Goal: Task Accomplishment & Management: Manage account settings

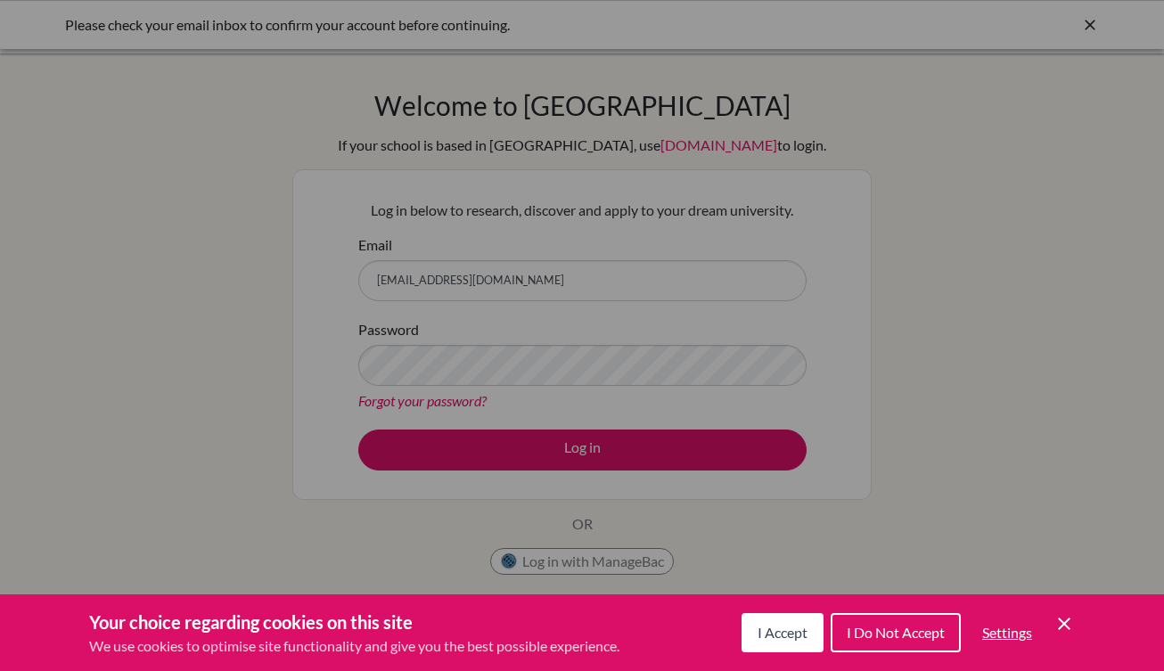
click at [758, 638] on span "I Accept" at bounding box center [783, 632] width 50 height 17
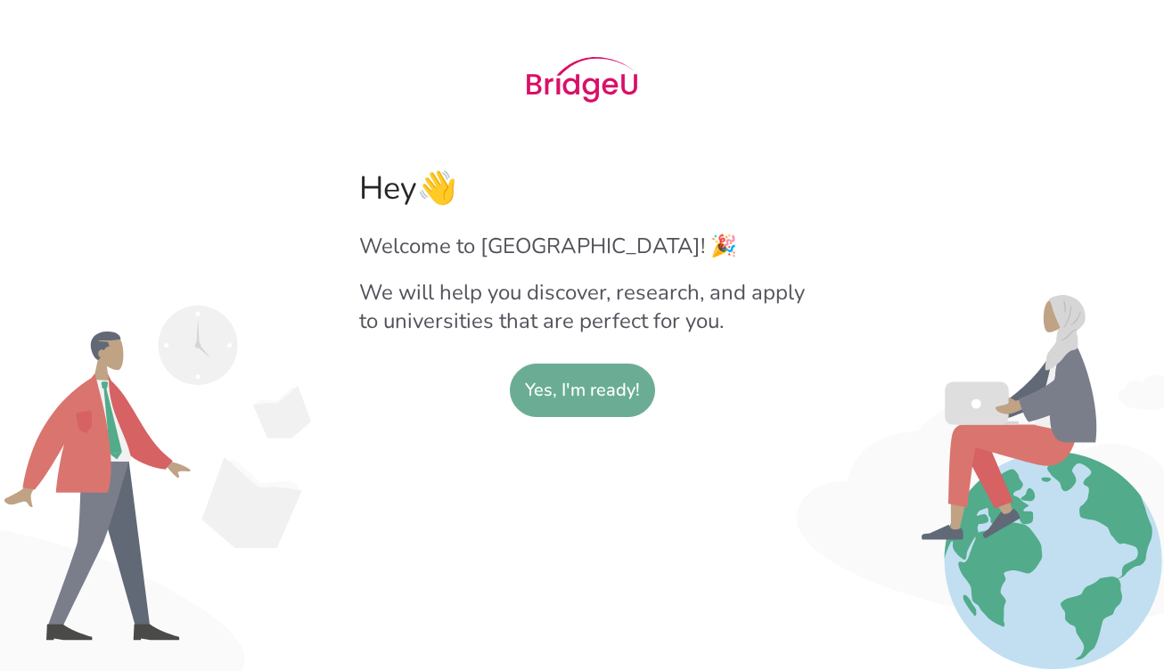
click at [561, 401] on slot "Yes, I'm ready!" at bounding box center [582, 391] width 115 height 52
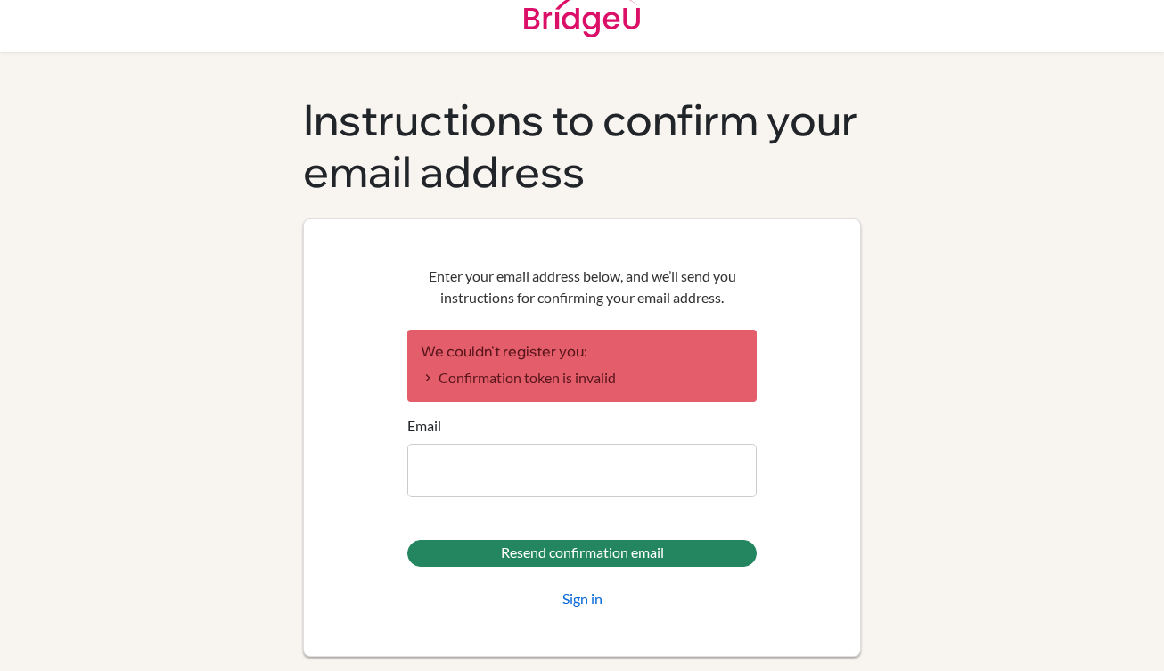
scroll to position [23, 0]
click at [506, 477] on input "Email" at bounding box center [581, 471] width 349 height 53
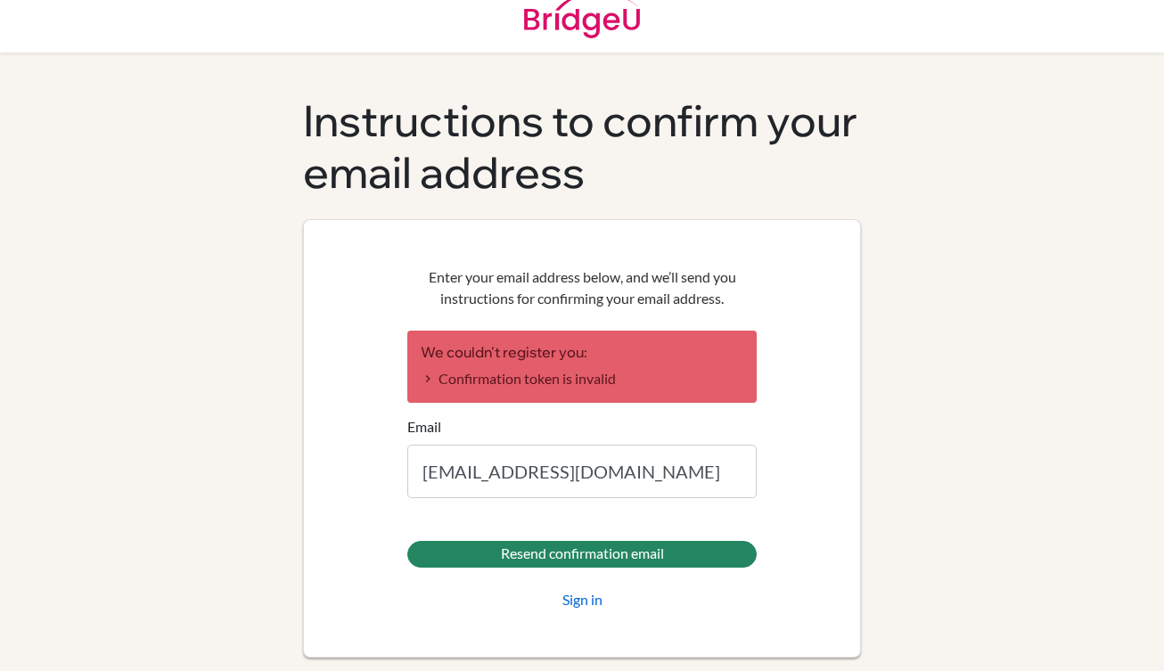
click at [455, 385] on li "Confirmation token is invalid" at bounding box center [582, 378] width 323 height 21
click at [426, 380] on li "Confirmation token is invalid" at bounding box center [582, 378] width 323 height 21
drag, startPoint x: 495, startPoint y: 373, endPoint x: 732, endPoint y: 218, distance: 283.3
click at [739, 217] on div "Instructions to confirm your email address Enter your email address below, and …" at bounding box center [582, 376] width 558 height 562
click at [732, 219] on div "Enter your email address below, and we’ll send you instructions for confirming …" at bounding box center [582, 438] width 558 height 438
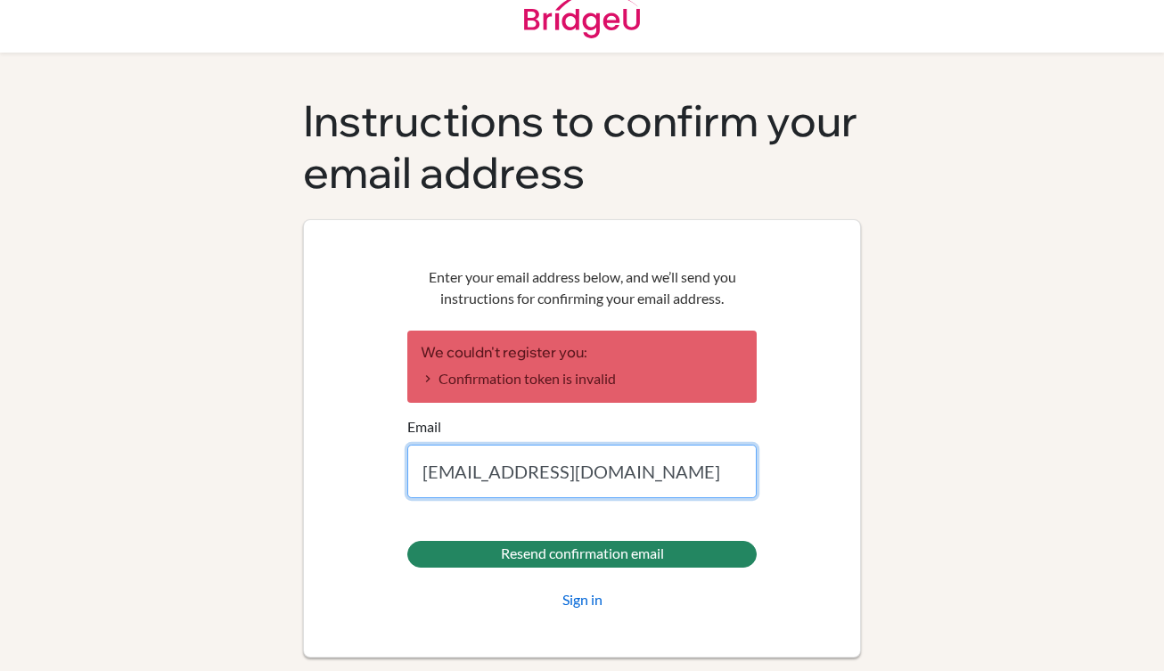
drag, startPoint x: 675, startPoint y: 464, endPoint x: 387, endPoint y: 475, distance: 288.1
click at [385, 473] on div "Enter your email address below, and we’ll send you instructions for confirming …" at bounding box center [582, 438] width 558 height 438
type input "sofiamarcebara@g"
type input "[EMAIL_ADDRESS][DOMAIN_NAME]"
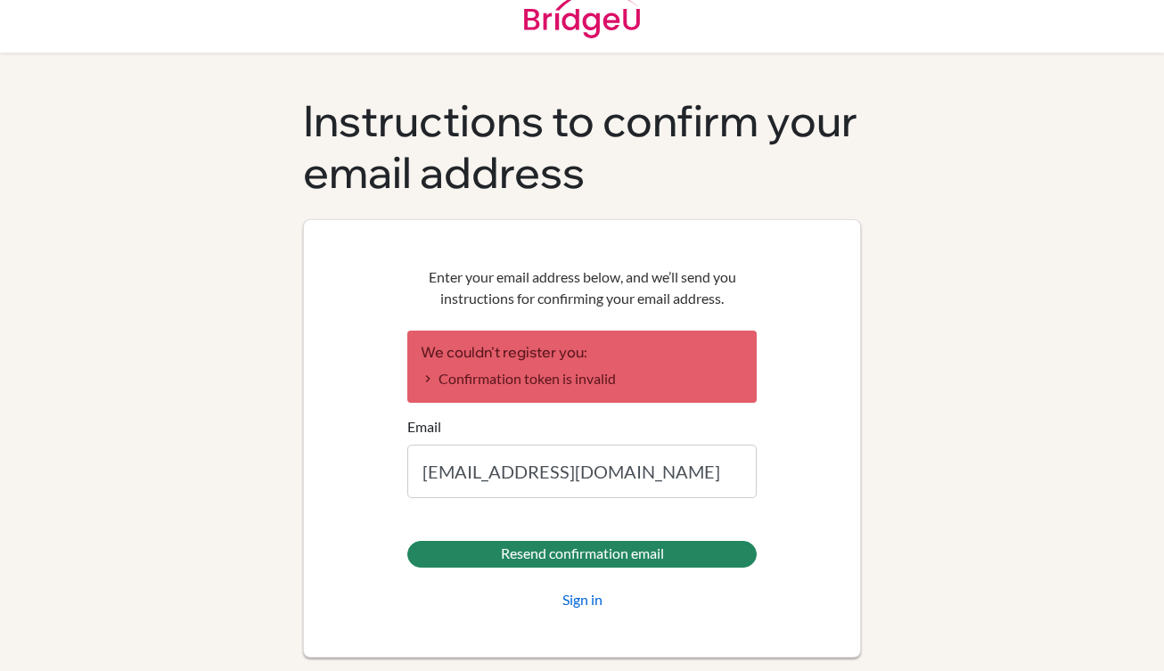
click at [586, 585] on div "Resend confirmation email Sign in" at bounding box center [581, 576] width 349 height 70
click at [585, 592] on link "Sign in" at bounding box center [582, 599] width 40 height 21
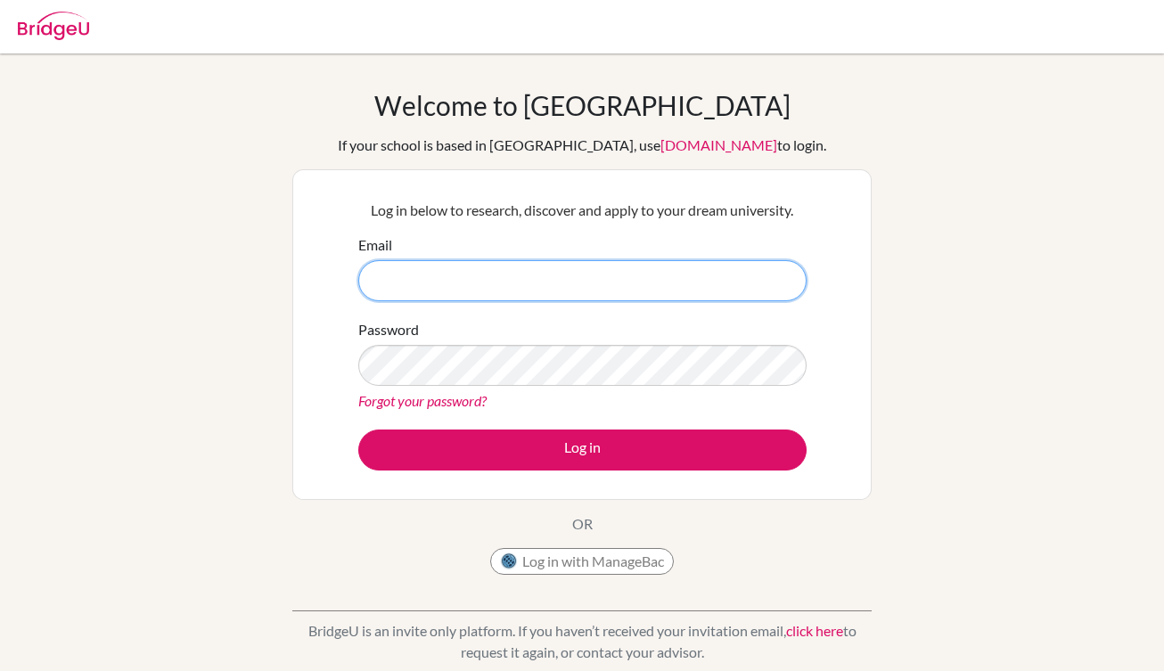
type input "[EMAIL_ADDRESS][DOMAIN_NAME]"
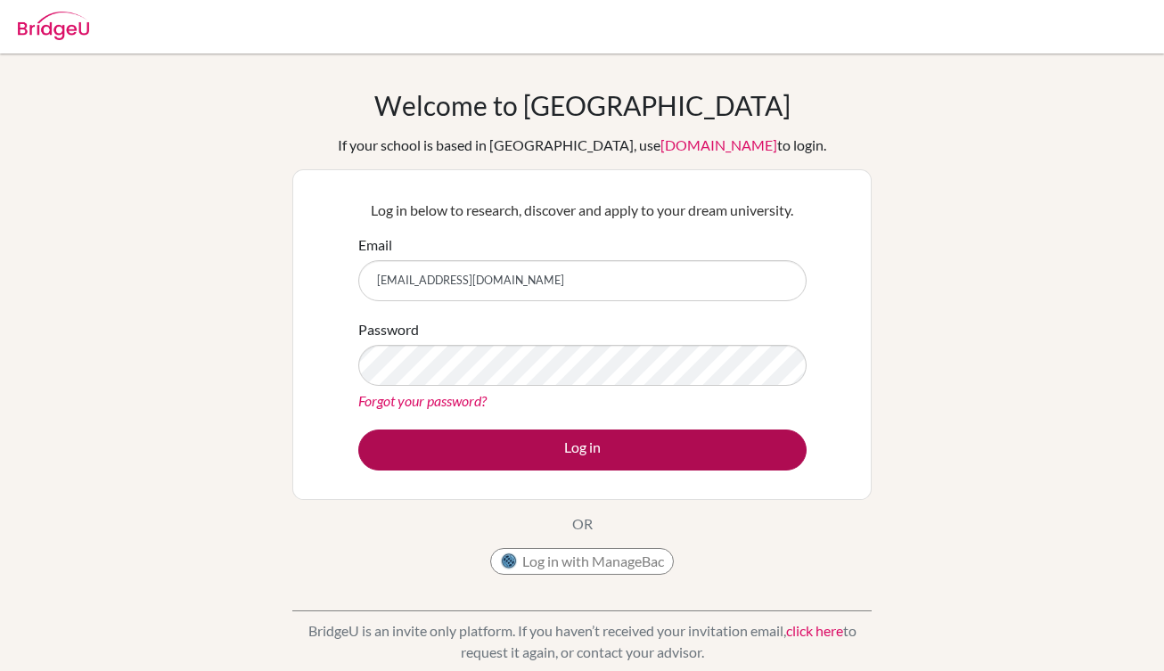
click at [483, 442] on button "Log in" at bounding box center [582, 450] width 448 height 41
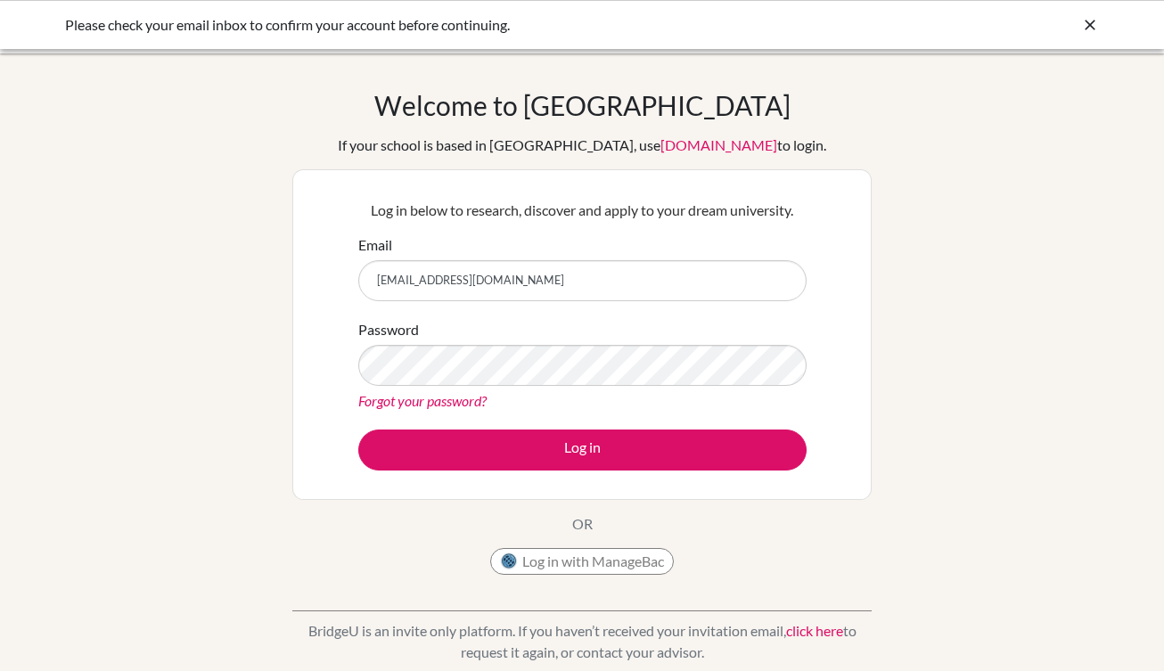
click at [526, 232] on div "Log in below to research, discover and apply to your dream university. Email so…" at bounding box center [582, 334] width 471 height 293
click at [1086, 25] on icon at bounding box center [1090, 25] width 18 height 18
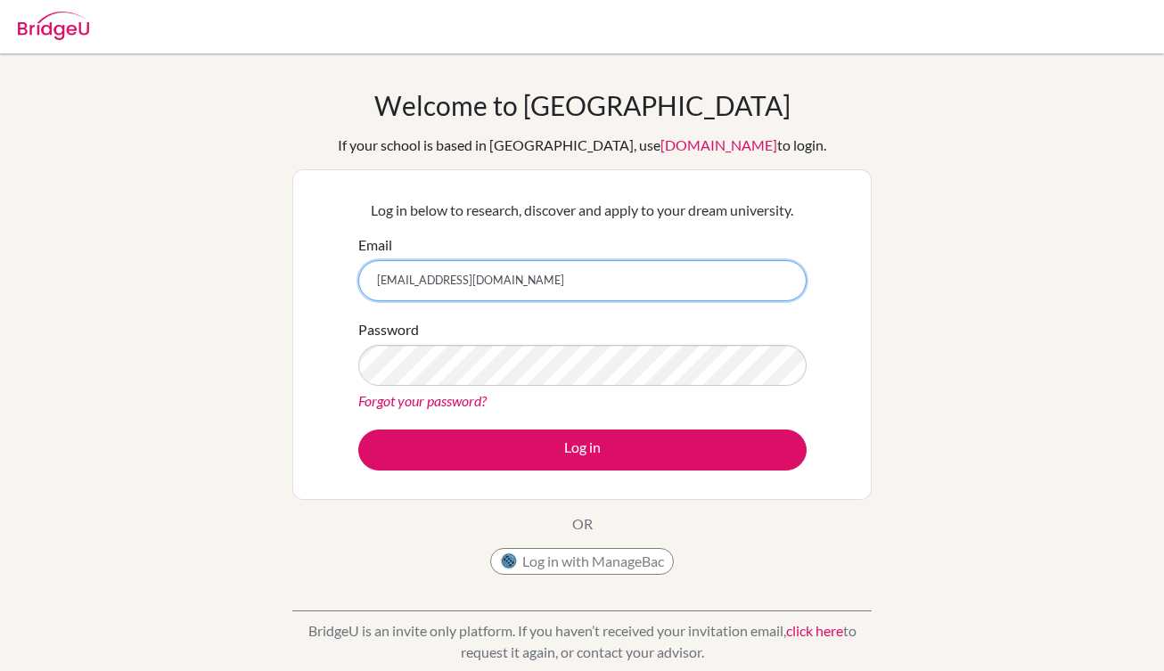
click at [523, 281] on input "sofiamarcebara@gmail.com" at bounding box center [582, 280] width 448 height 41
click at [545, 555] on button "Log in with ManageBac" at bounding box center [582, 561] width 184 height 27
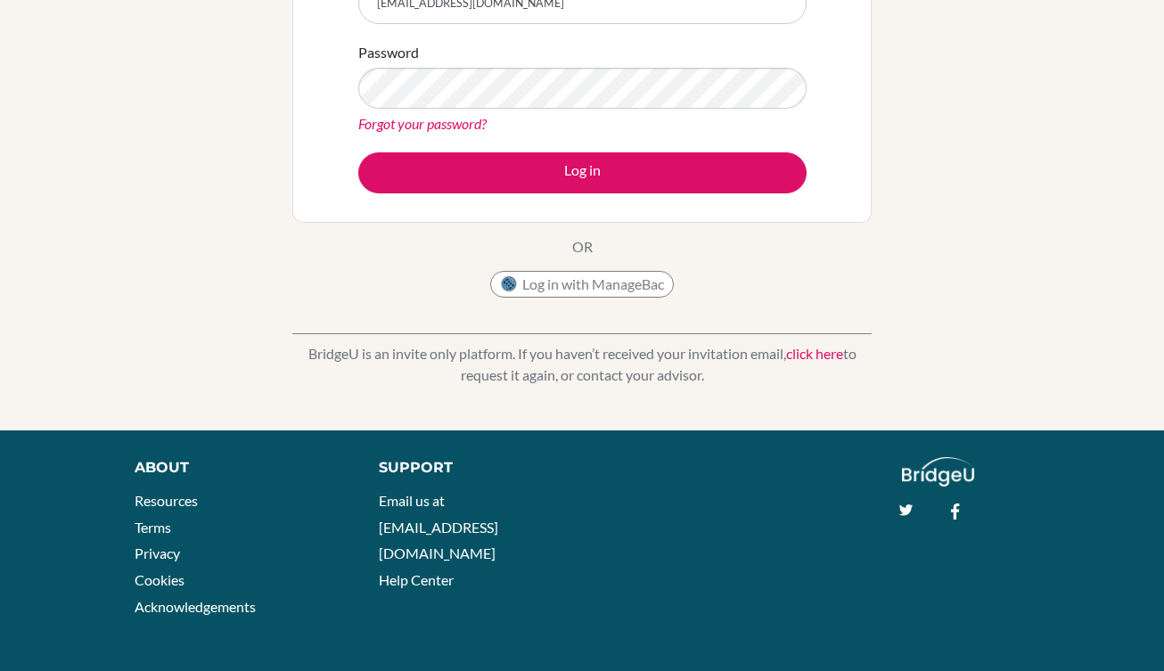
scroll to position [276, 0]
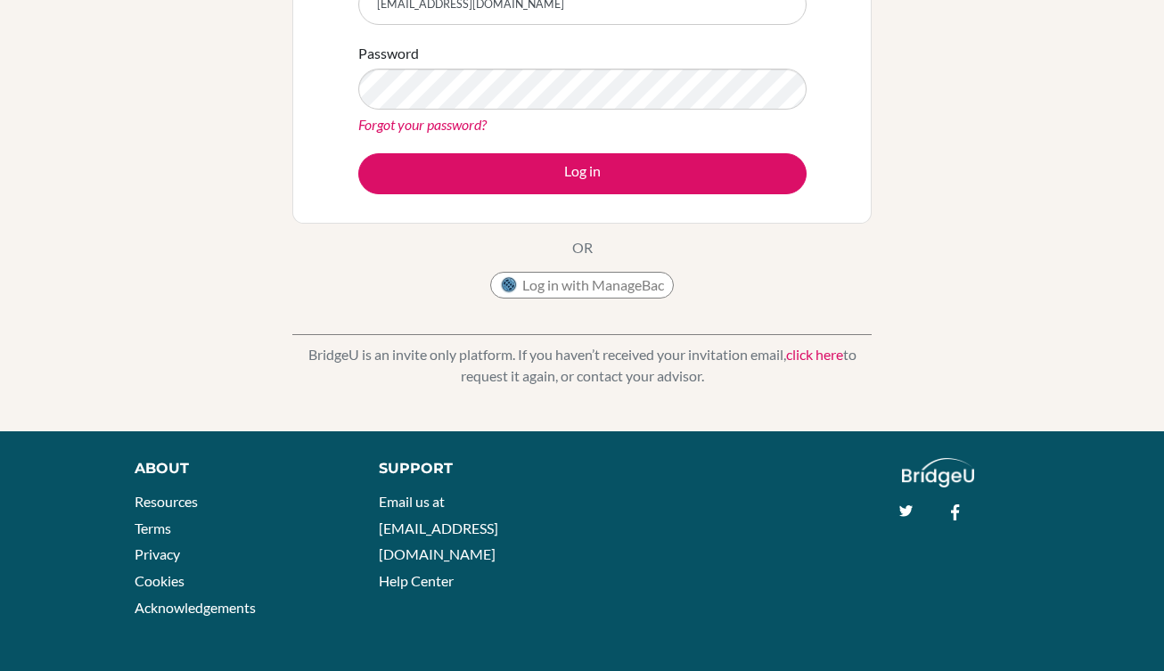
click at [824, 359] on link "click here" at bounding box center [814, 354] width 57 height 17
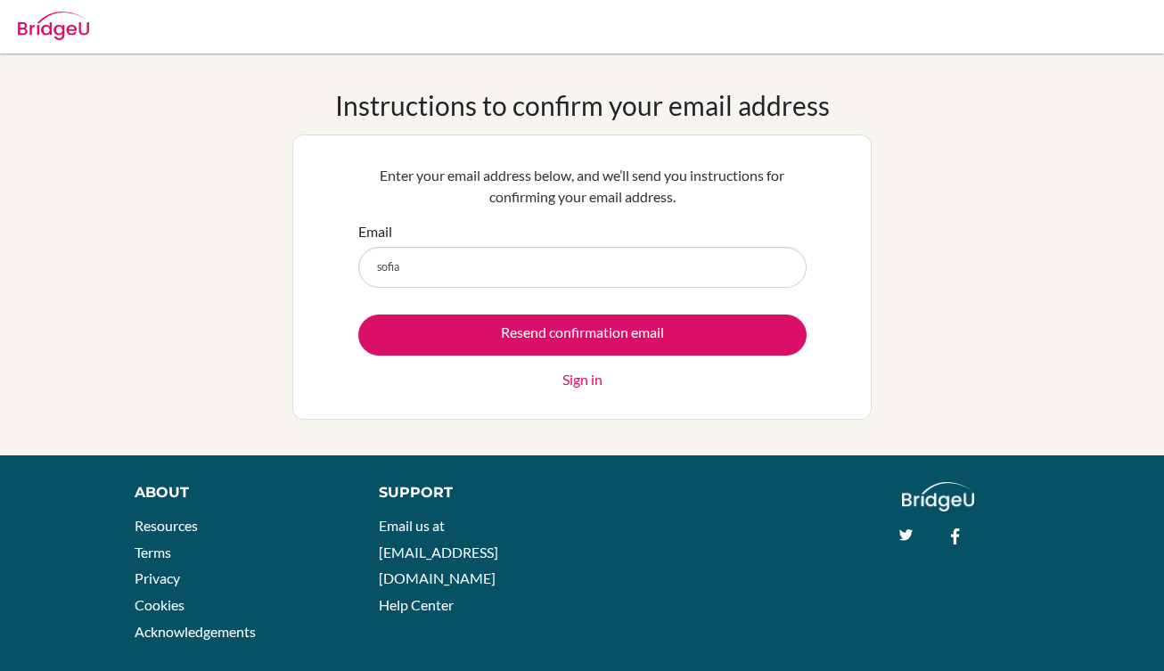
type input "sofiam"
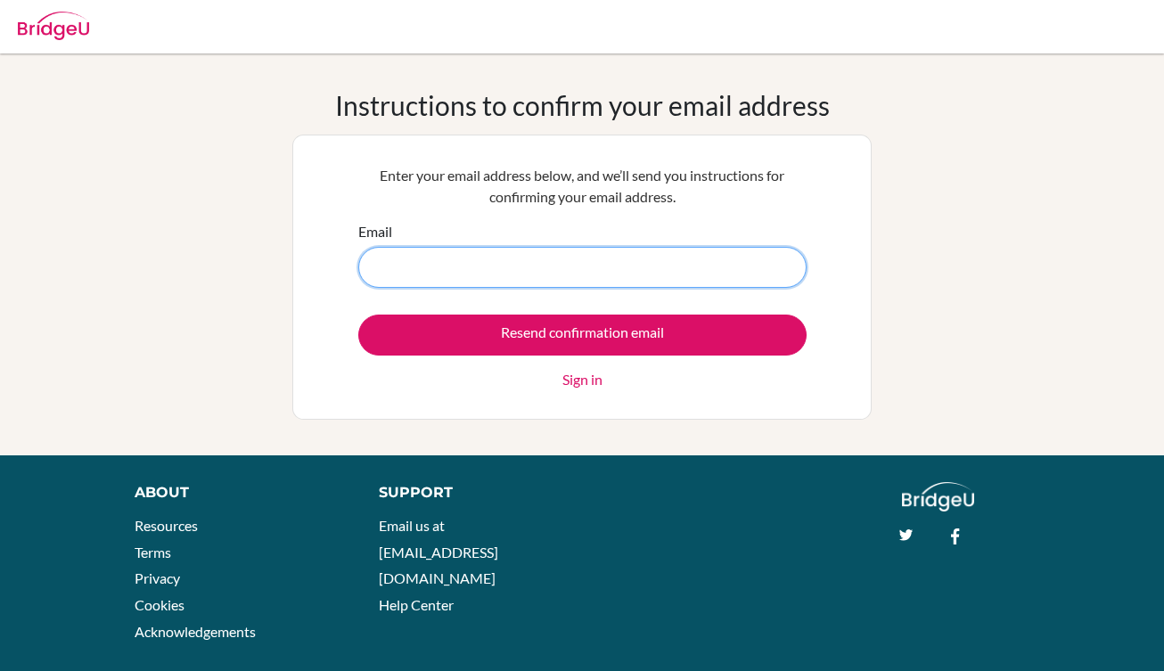
type input "sofiamarcebara@gmail.com"
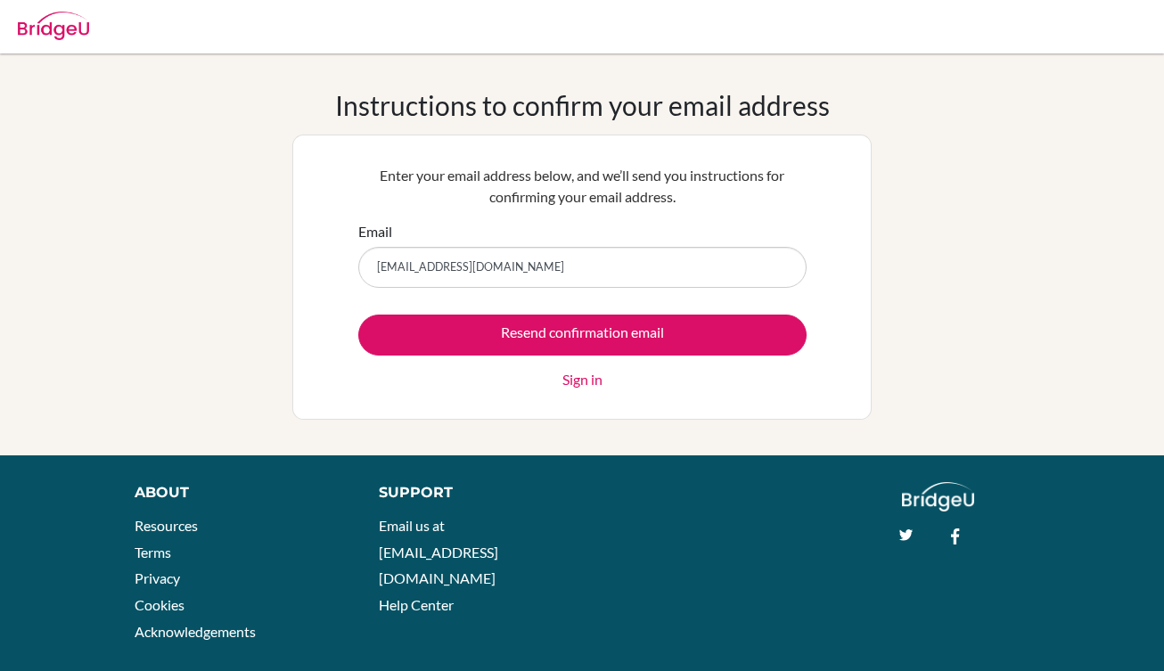
drag, startPoint x: 636, startPoint y: 492, endPoint x: 632, endPoint y: 473, distance: 19.2
click at [636, 492] on div "Support Email us at hi@bridge-u.com Help Center" at bounding box center [620, 554] width 537 height 145
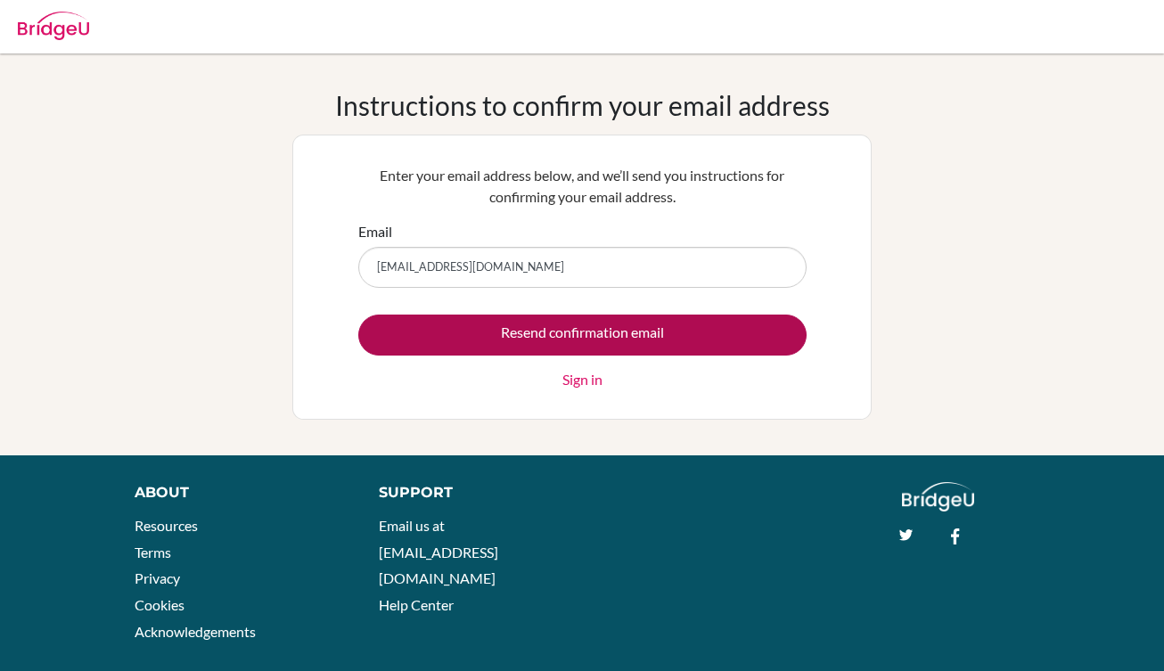
click at [610, 340] on input "Resend confirmation email" at bounding box center [582, 335] width 448 height 41
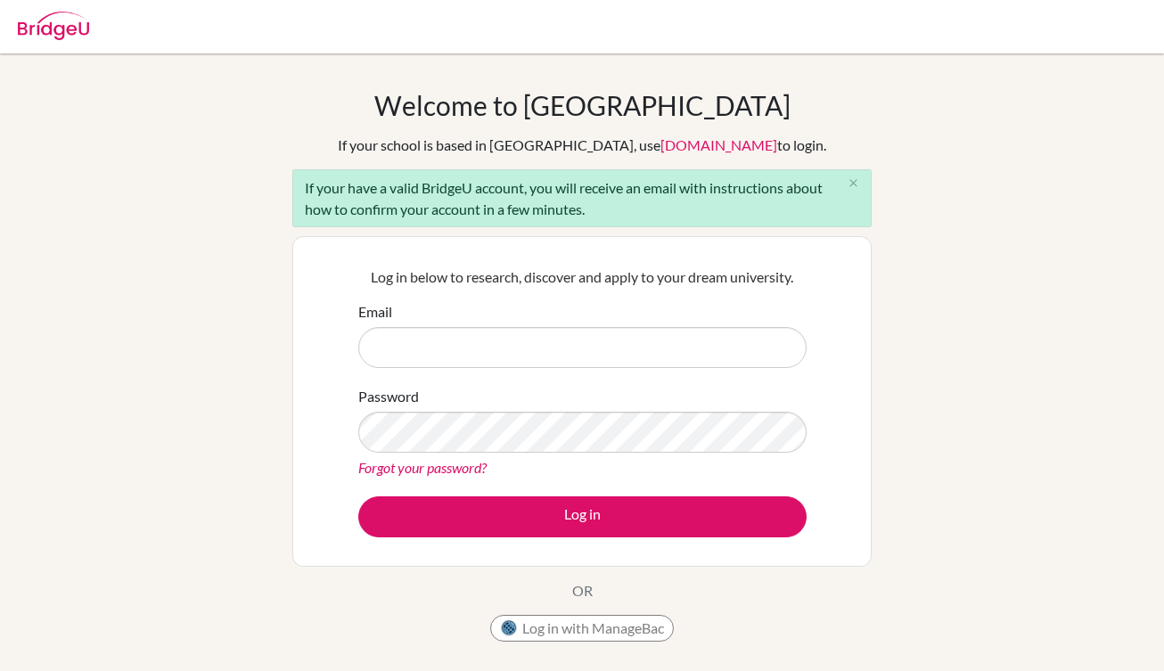
click at [600, 267] on p "Log in below to research, discover and apply to your dream university." at bounding box center [582, 276] width 448 height 21
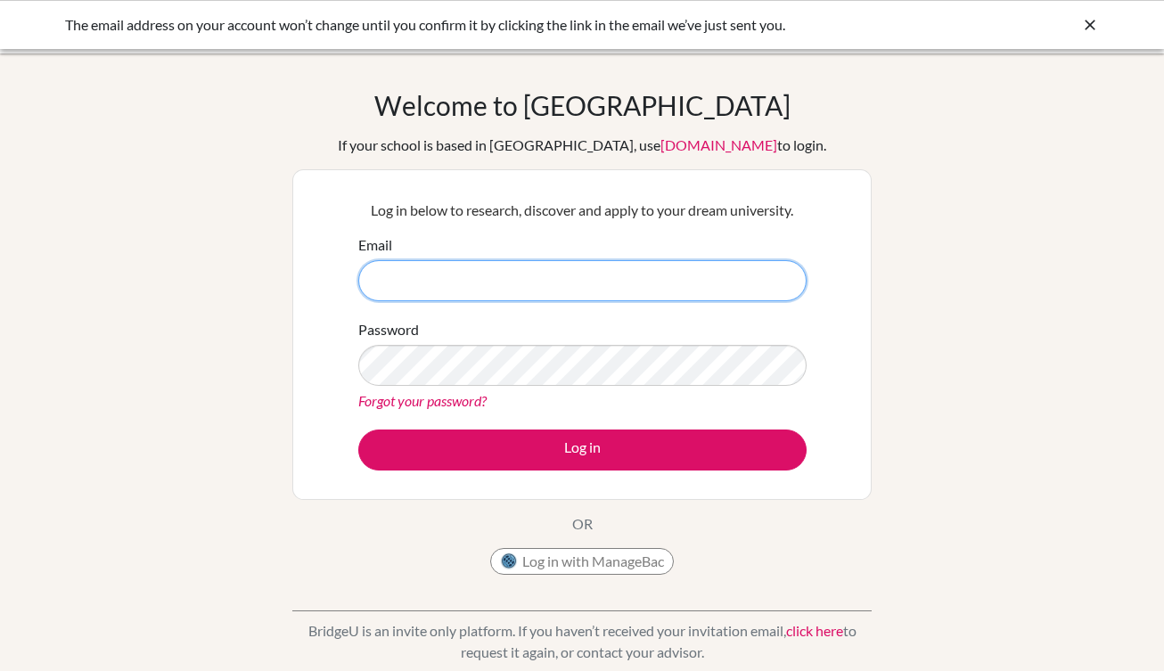
type input "[EMAIL_ADDRESS][DOMAIN_NAME]"
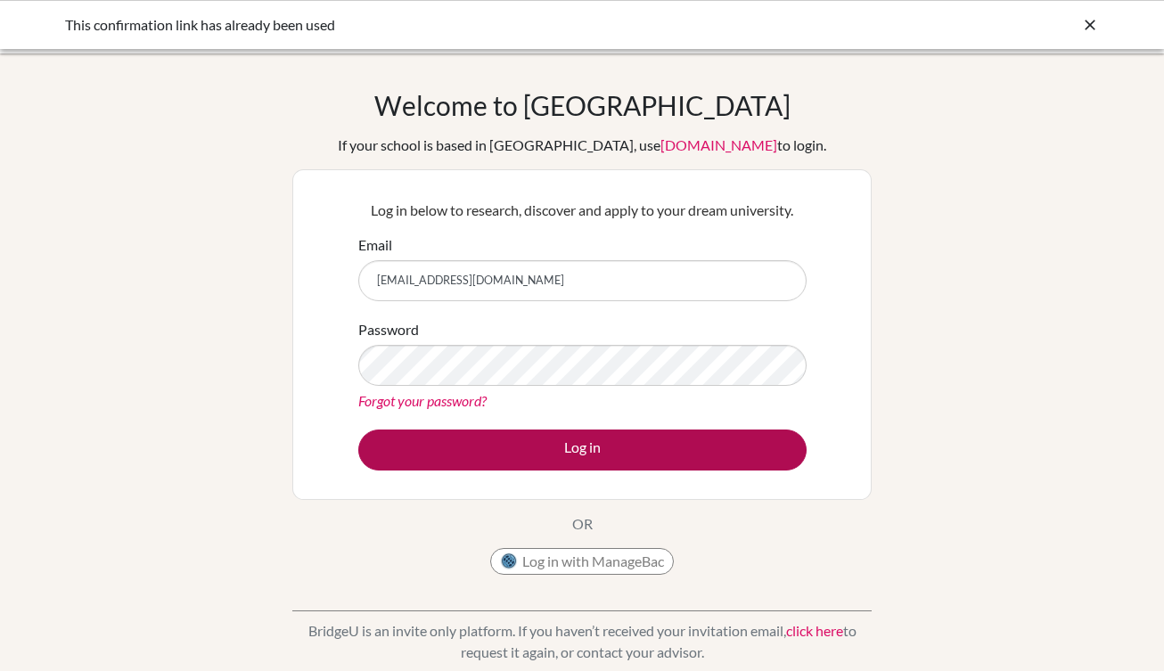
click at [478, 459] on button "Log in" at bounding box center [582, 450] width 448 height 41
